Goal: Entertainment & Leisure: Consume media (video, audio)

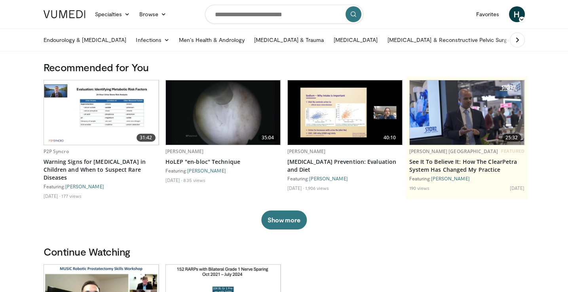
scroll to position [118, 0]
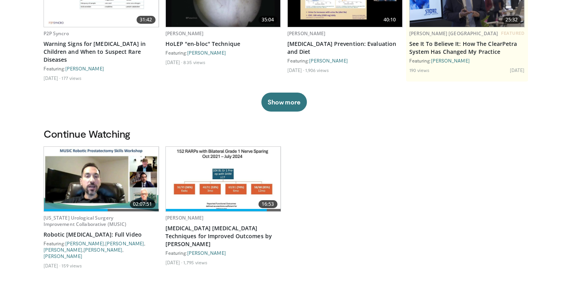
click at [139, 178] on img at bounding box center [101, 179] width 115 height 64
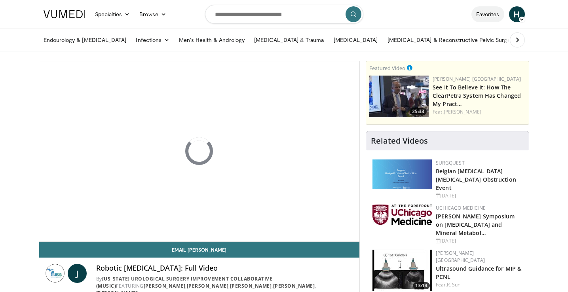
click at [479, 9] on link "Favorites" at bounding box center [487, 14] width 33 height 16
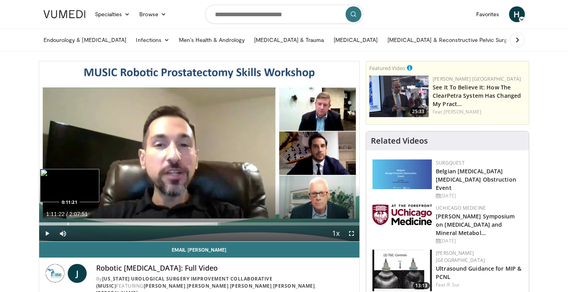
click at [68, 223] on div "Progress Bar" at bounding box center [68, 223] width 1 height 3
click at [66, 223] on div "Progress Bar" at bounding box center [66, 223] width 1 height 3
click at [63, 220] on div "Loaded : 9.24% 0:10:44 0:09:09" at bounding box center [199, 222] width 320 height 8
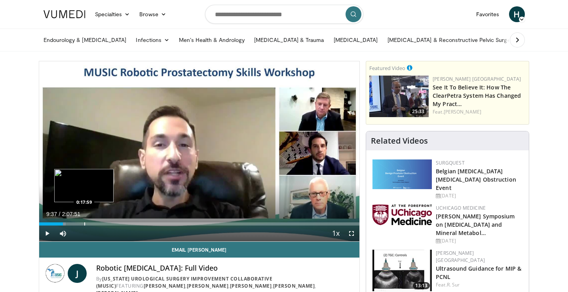
click at [84, 223] on div "Progress Bar" at bounding box center [84, 223] width 1 height 3
click at [76, 223] on div "Progress Bar" at bounding box center [76, 223] width 1 height 3
click at [48, 233] on span "Video Player" at bounding box center [47, 233] width 16 height 16
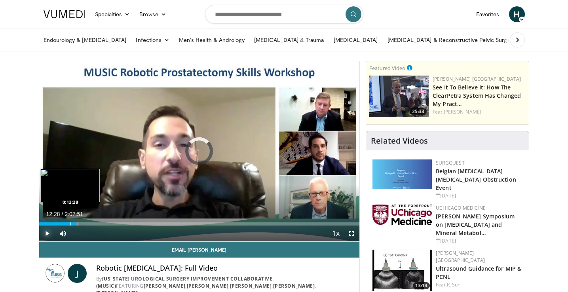
click at [70, 224] on div "Progress Bar" at bounding box center [70, 223] width 1 height 3
click at [67, 224] on div "Progress Bar" at bounding box center [67, 223] width 1 height 3
click at [349, 235] on span "Video Player" at bounding box center [351, 233] width 16 height 16
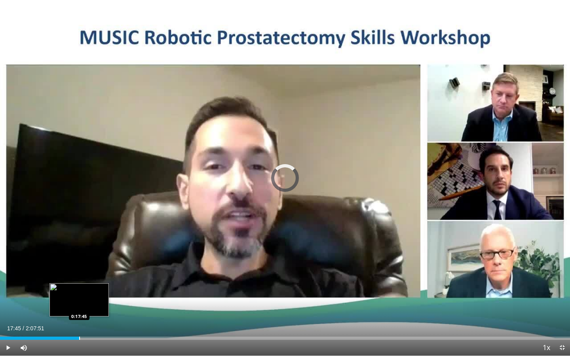
click at [79, 292] on div "Progress Bar" at bounding box center [79, 338] width 1 height 3
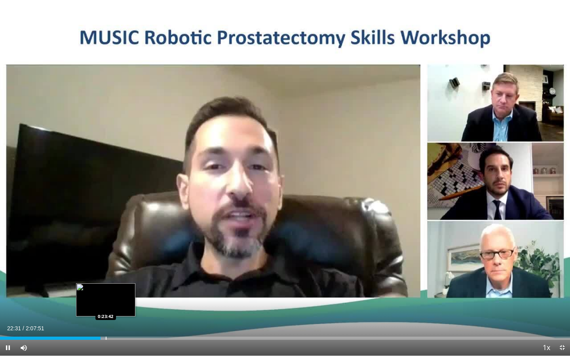
click at [106, 292] on div "Progress Bar" at bounding box center [106, 338] width 1 height 3
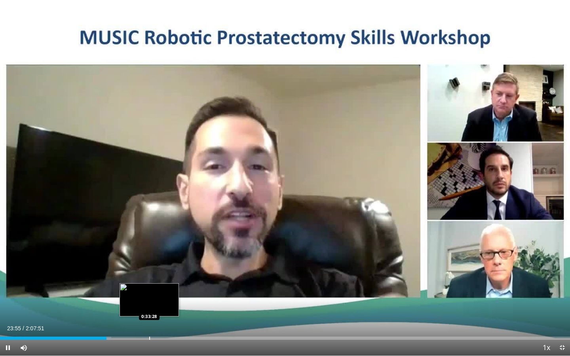
click at [149, 292] on div "Progress Bar" at bounding box center [149, 338] width 1 height 3
click at [147, 292] on div "Progress Bar" at bounding box center [147, 338] width 1 height 3
click at [146, 292] on div "Progress Bar" at bounding box center [146, 338] width 1 height 3
click at [143, 292] on div "Progress Bar" at bounding box center [143, 338] width 1 height 3
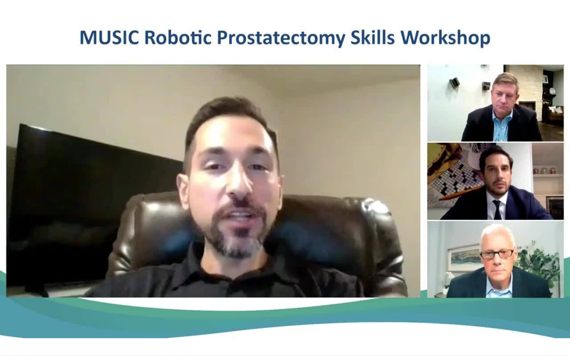
click at [142, 292] on div "Progress Bar" at bounding box center [142, 353] width 1 height 3
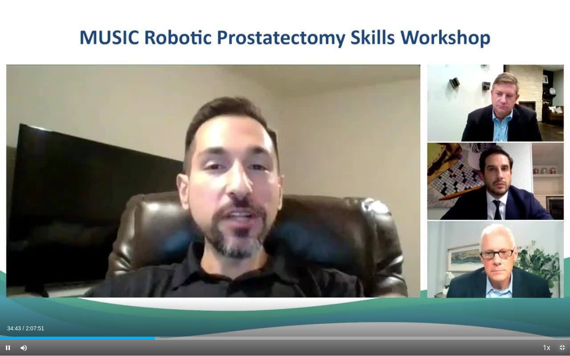
click at [560, 292] on span "Video Player" at bounding box center [562, 348] width 16 height 16
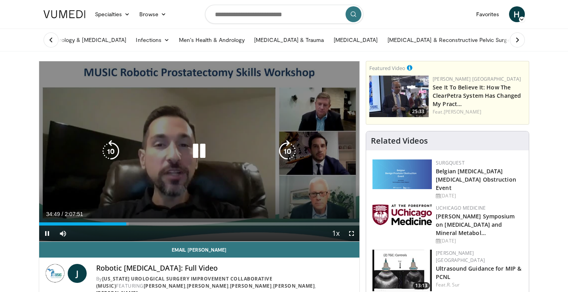
click at [197, 150] on icon "Video Player" at bounding box center [199, 151] width 22 height 22
